Goal: Information Seeking & Learning: Learn about a topic

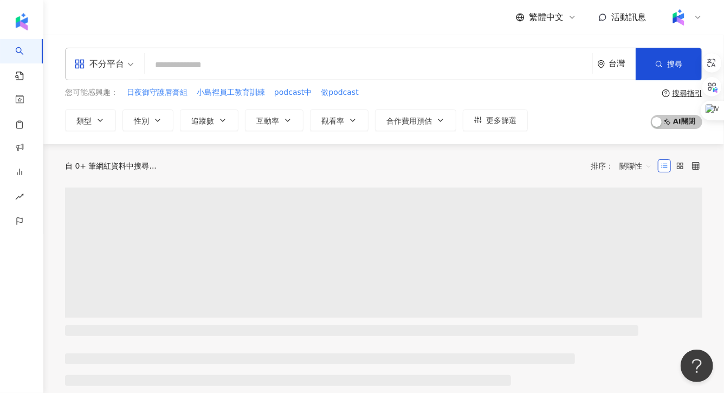
click at [381, 66] on input "search" at bounding box center [368, 65] width 439 height 21
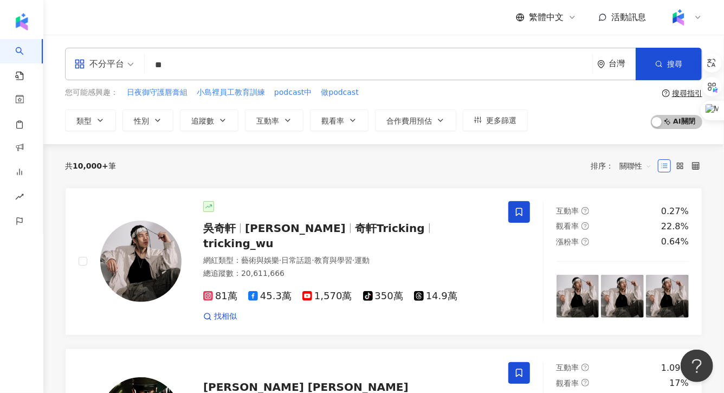
type input "*"
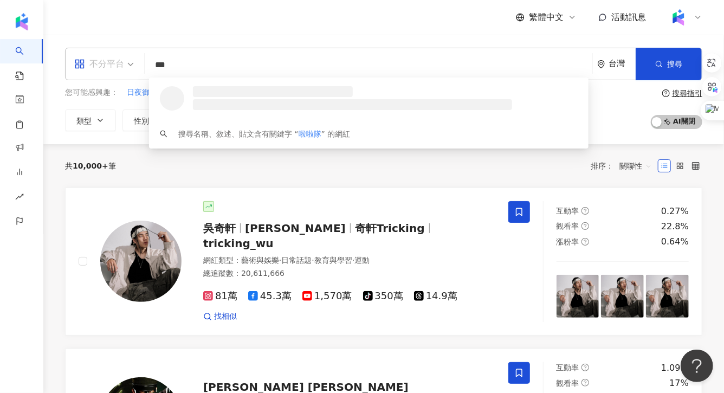
click at [100, 73] on span at bounding box center [104, 63] width 60 height 31
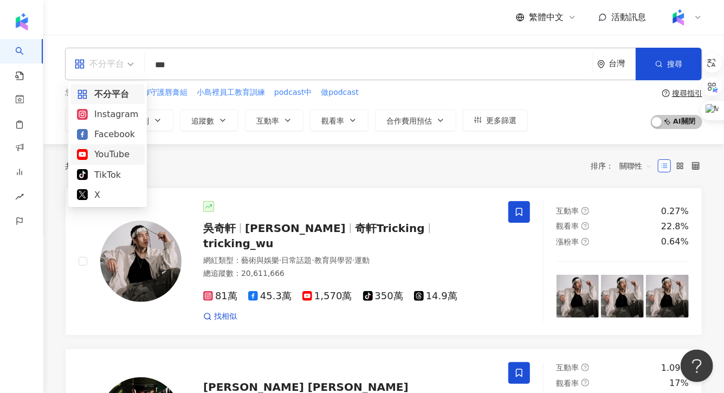
click at [106, 156] on div "YouTube" at bounding box center [107, 154] width 61 height 14
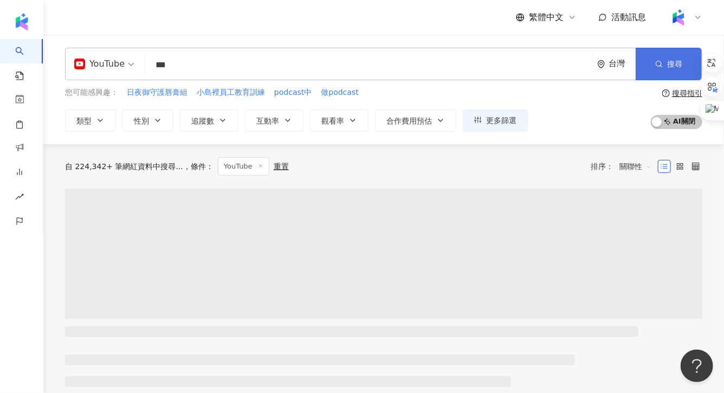
click at [682, 63] on span "搜尋" at bounding box center [674, 64] width 15 height 9
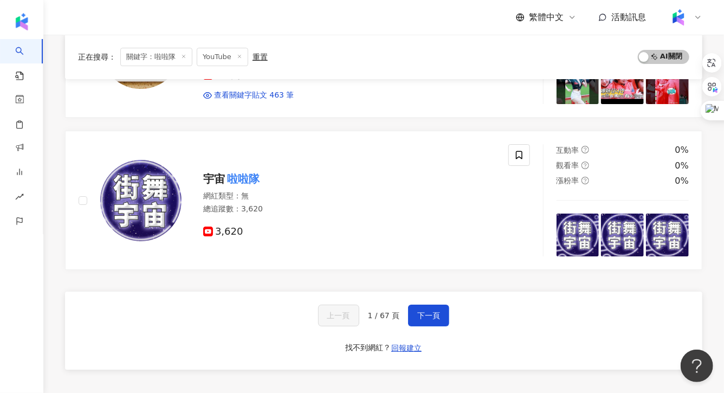
scroll to position [1757, 0]
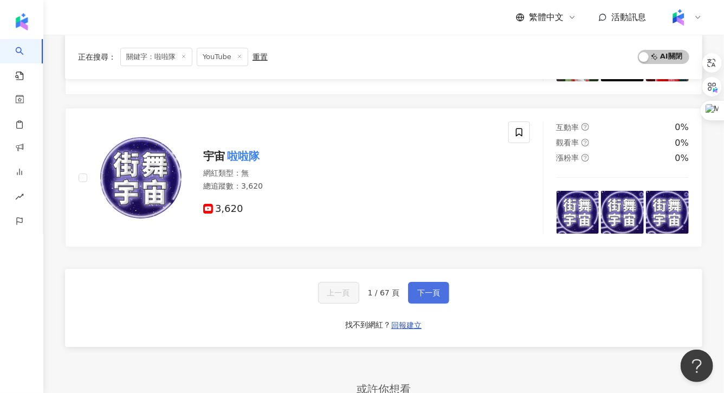
click at [418, 288] on span "下一頁" at bounding box center [428, 292] width 23 height 9
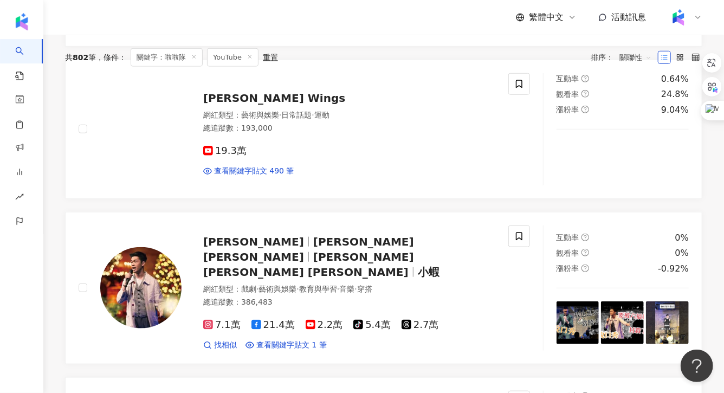
scroll to position [0, 0]
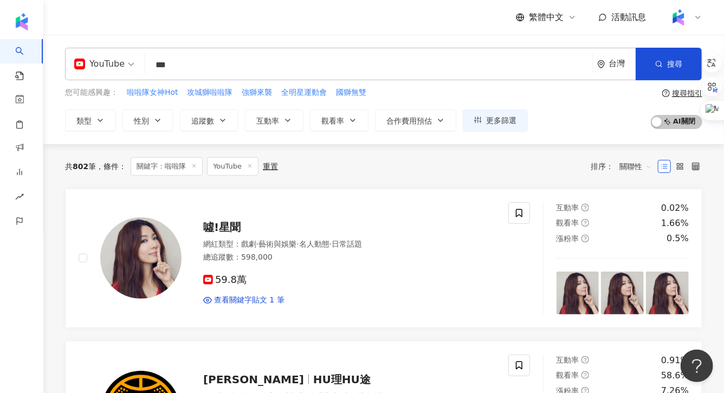
click at [194, 66] on input "***" at bounding box center [369, 65] width 439 height 21
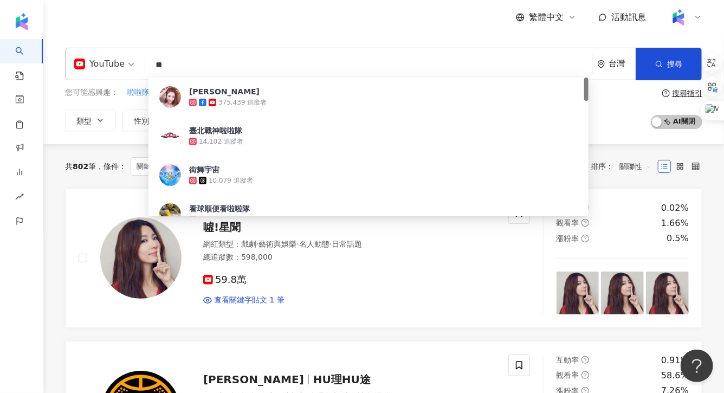
type input "*"
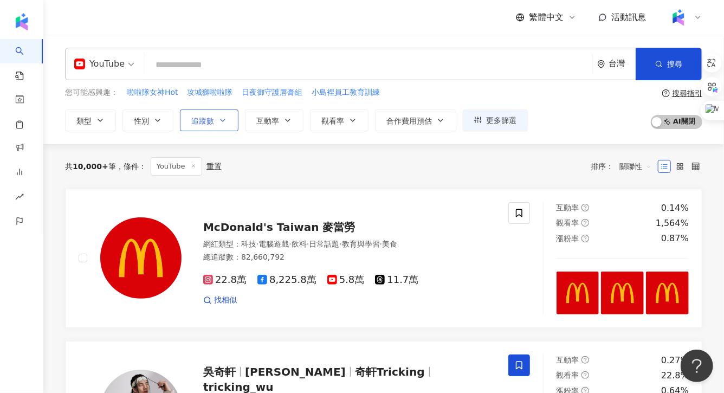
click at [207, 129] on button "追蹤數" at bounding box center [209, 121] width 59 height 22
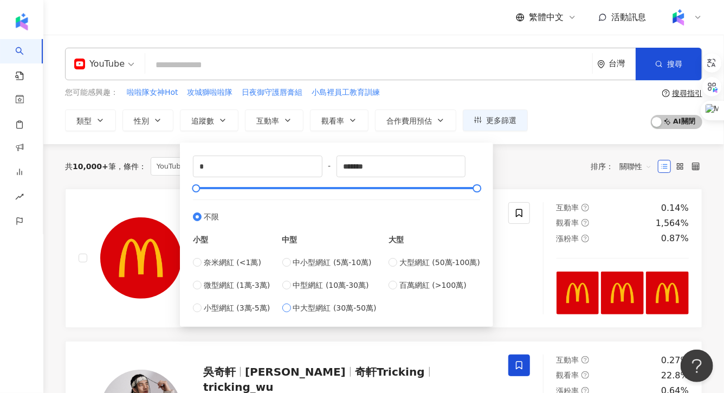
click at [355, 310] on span "中大型網紅 (30萬-50萬)" at bounding box center [334, 308] width 83 height 12
type input "******"
type input "*******"
drag, startPoint x: 338, startPoint y: 189, endPoint x: 480, endPoint y: 188, distance: 142.1
click at [476, 188] on div at bounding box center [473, 188] width 6 height 6
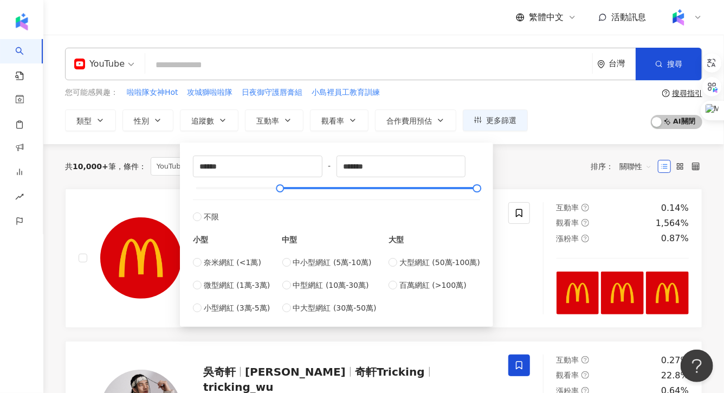
click at [563, 150] on div "共 10,000+ 筆 條件 ： YouTube 重置 排序： 關聯性" at bounding box center [384, 166] width 638 height 44
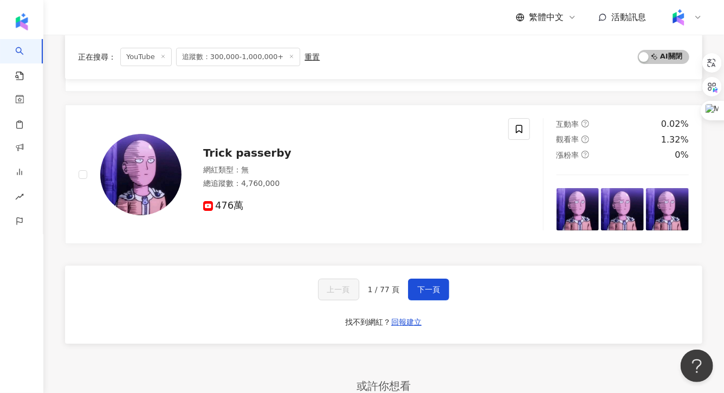
scroll to position [1844, 0]
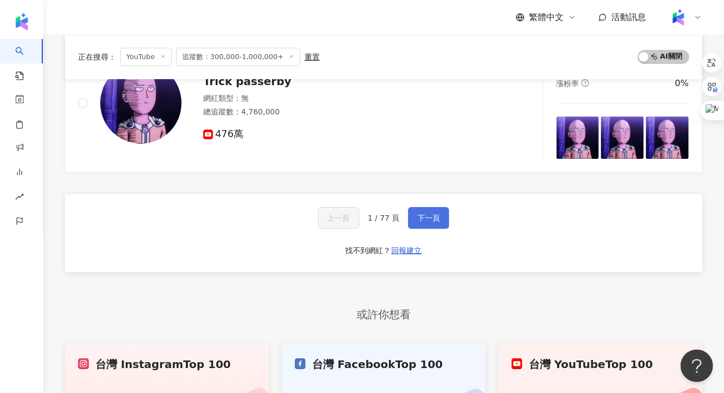
click at [439, 207] on button "下一頁" at bounding box center [428, 218] width 41 height 22
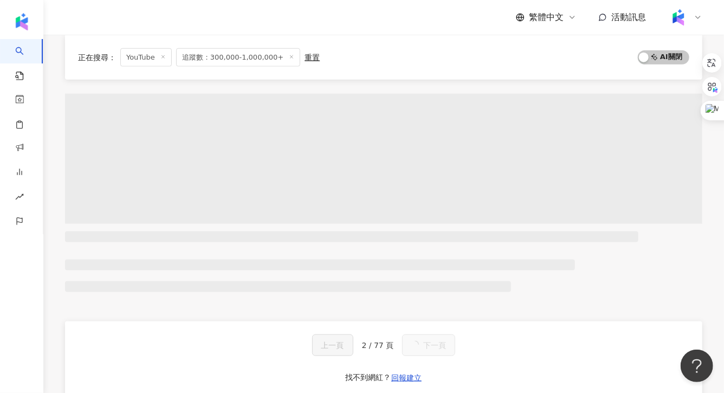
scroll to position [1726, 0]
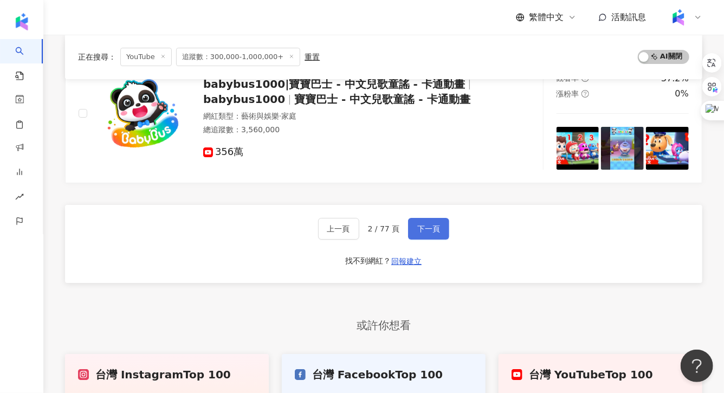
click at [425, 232] on button "下一頁" at bounding box center [428, 229] width 41 height 22
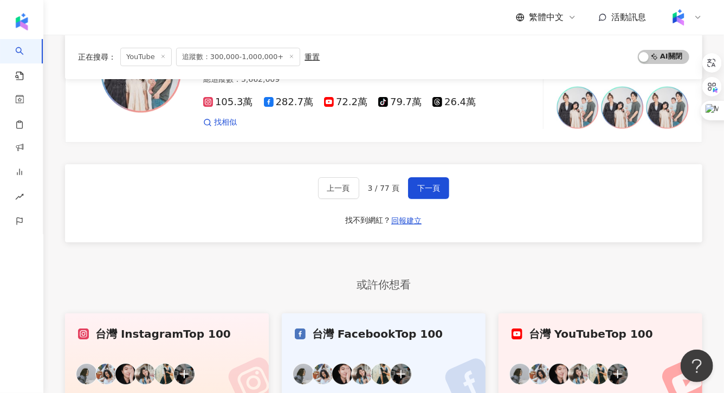
scroll to position [1947, 0]
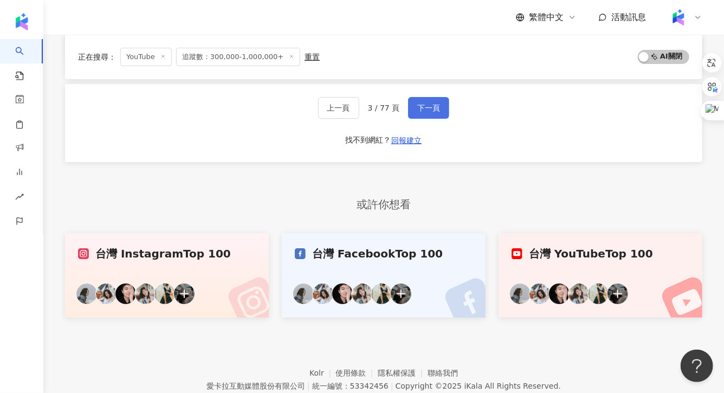
click at [415, 111] on button "下一頁" at bounding box center [428, 108] width 41 height 22
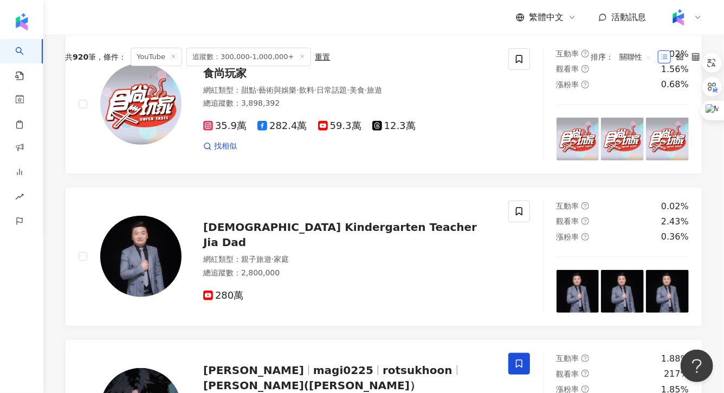
scroll to position [0, 0]
